Goal: Check status

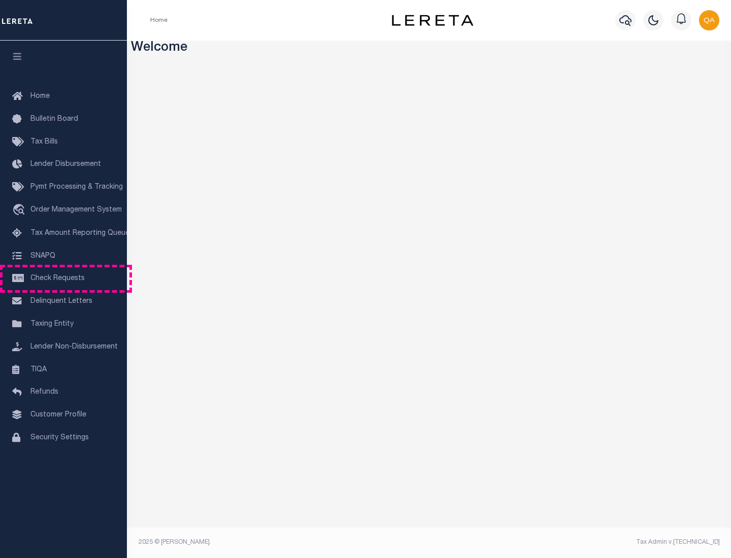
click at [63, 279] on span "Check Requests" at bounding box center [57, 278] width 54 height 7
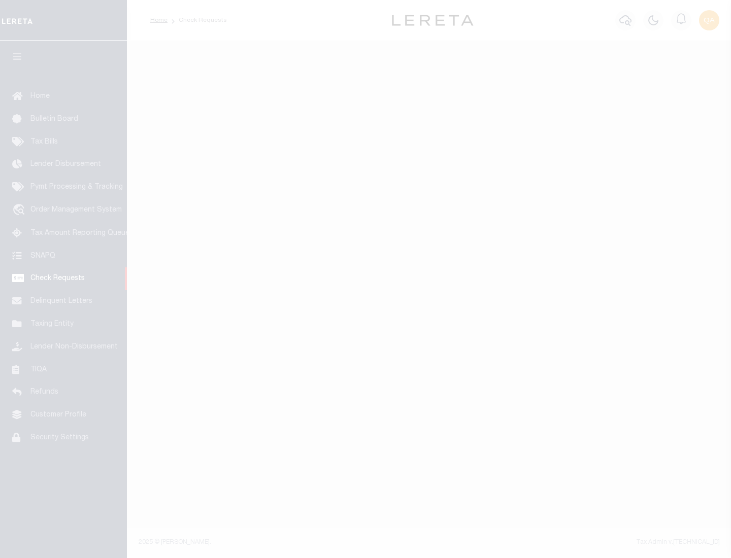
select select "50"
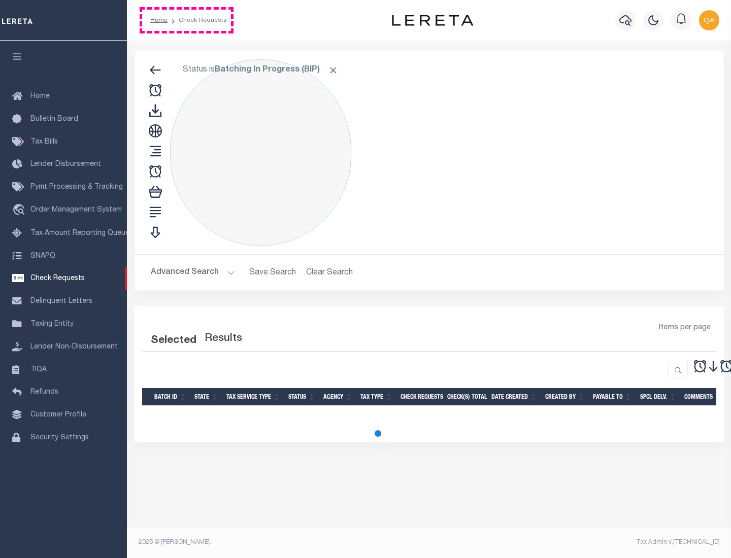
select select "50"
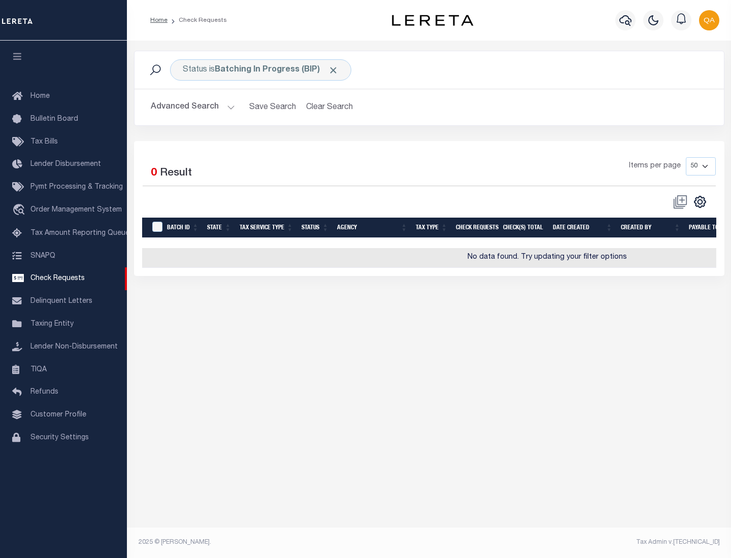
click at [334, 70] on span "Click to Remove" at bounding box center [333, 70] width 11 height 11
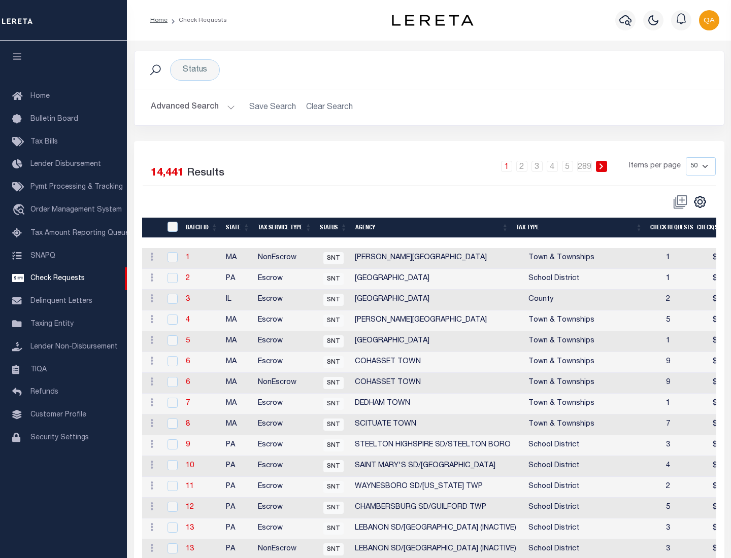
scroll to position [489, 0]
